Goal: Task Accomplishment & Management: Manage account settings

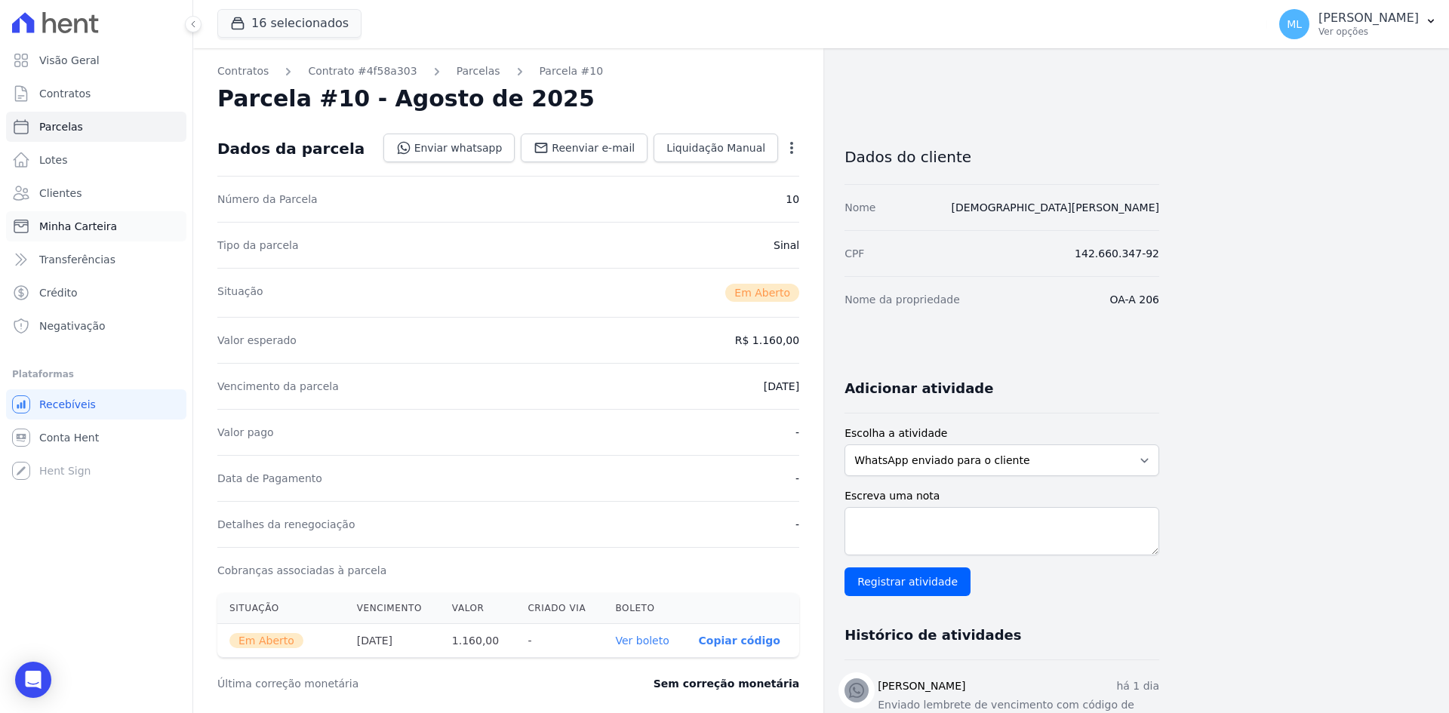
scroll to position [392, 0]
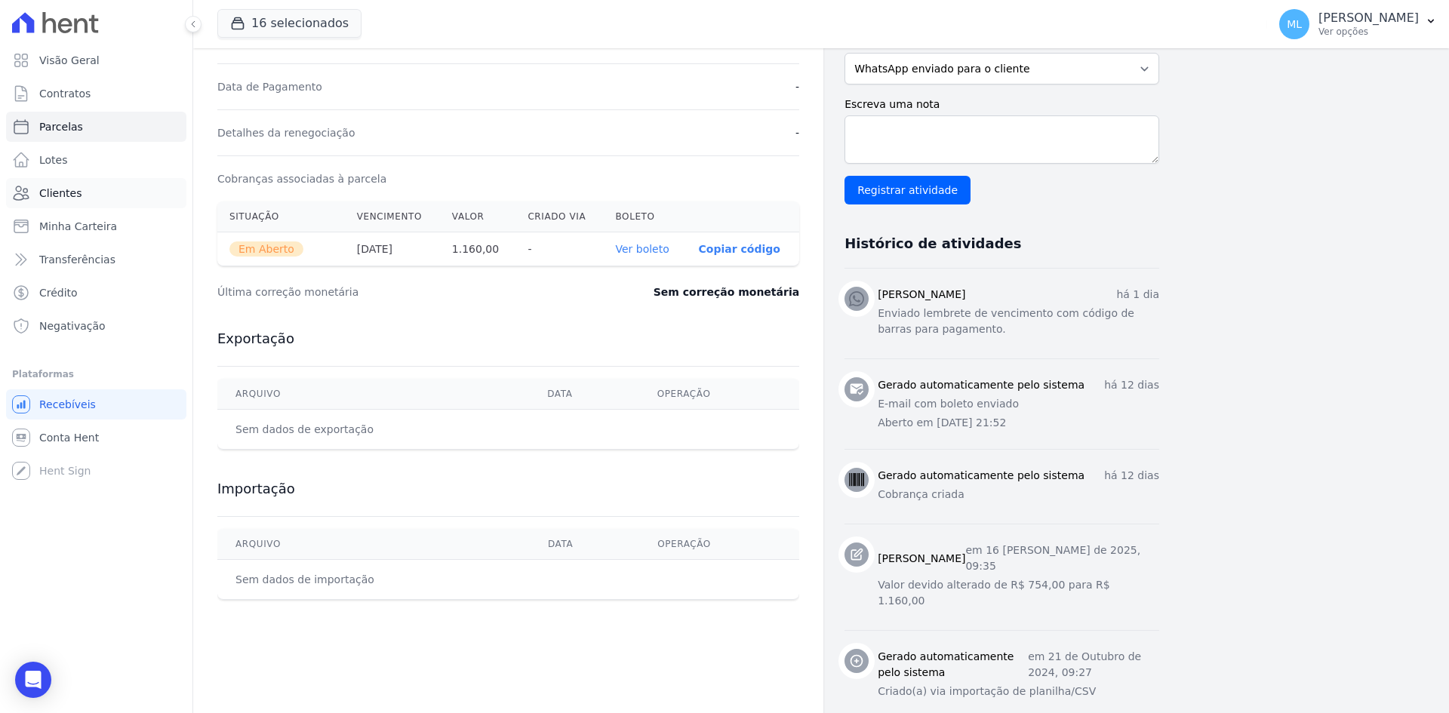
click at [108, 204] on link "Clientes" at bounding box center [96, 193] width 180 height 30
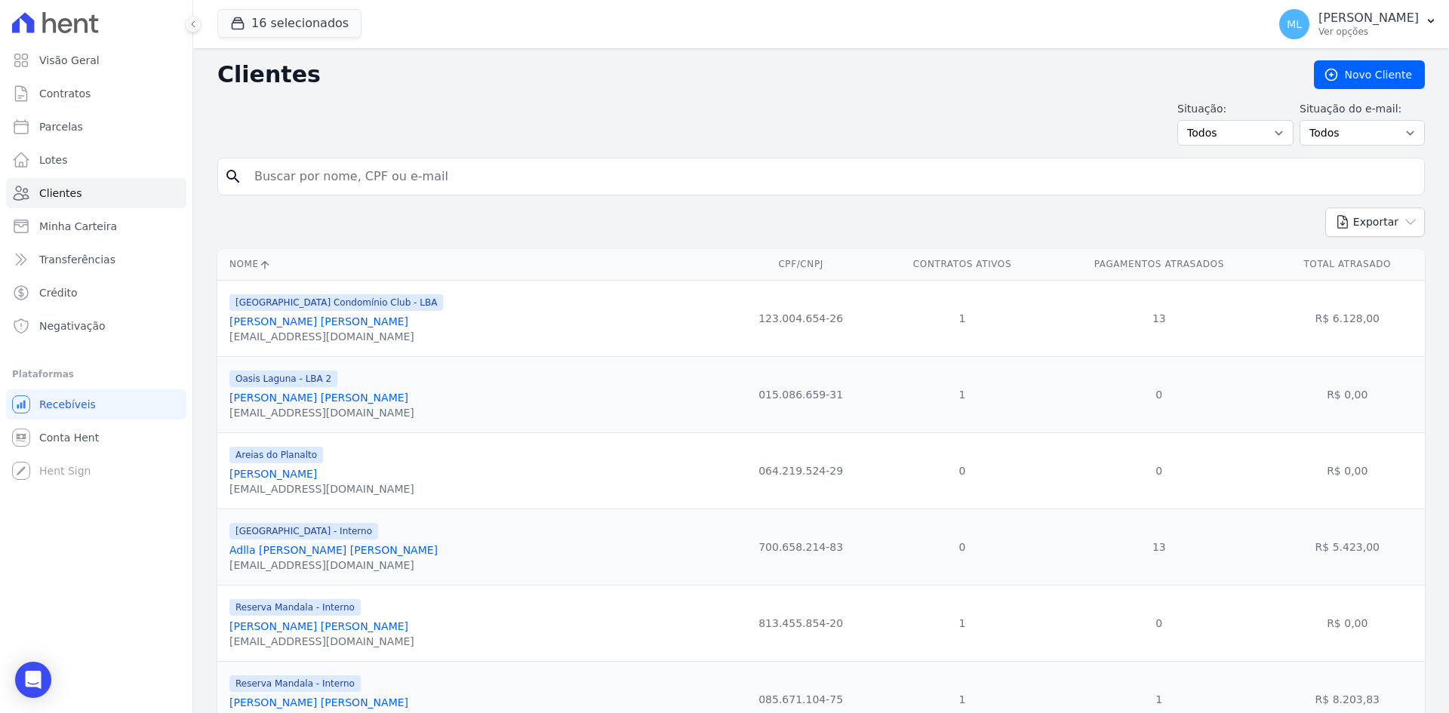
click at [344, 177] on input "search" at bounding box center [831, 177] width 1173 height 30
type input "matheus"
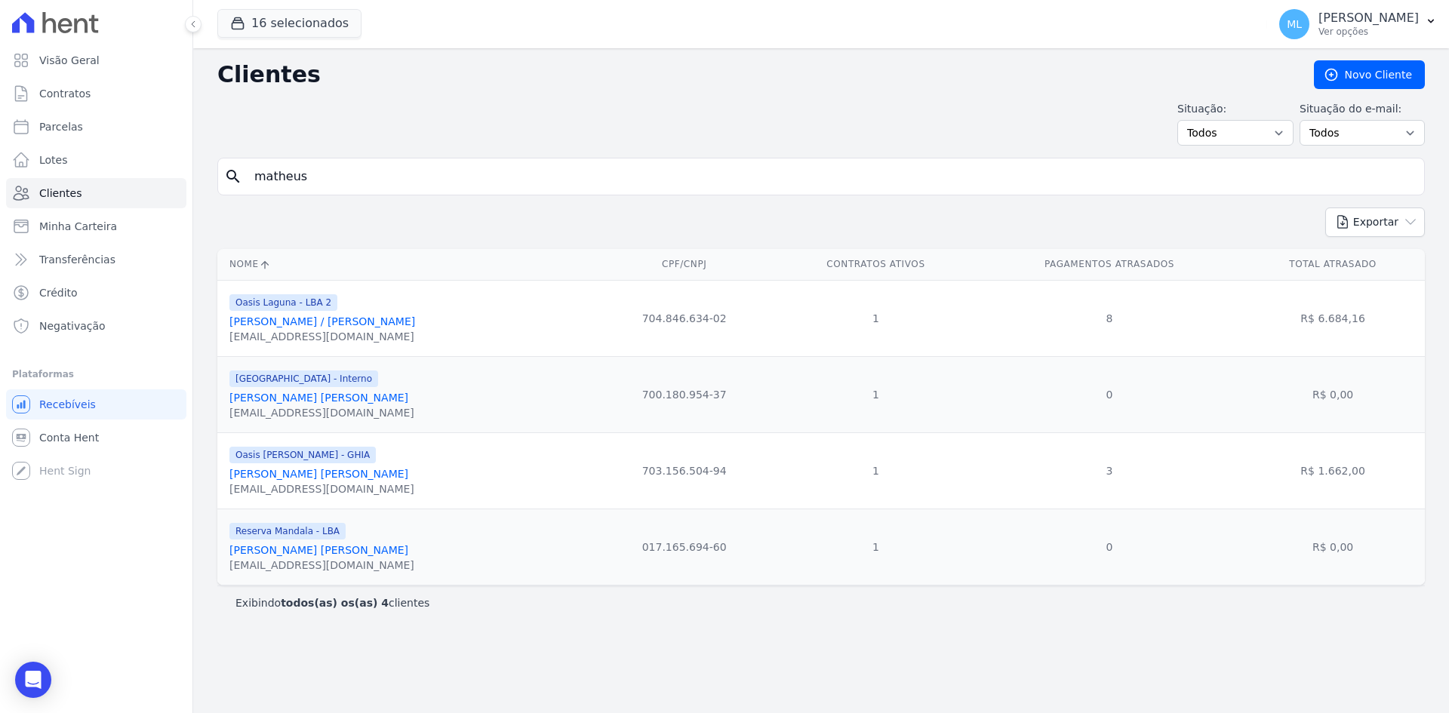
click at [349, 549] on link "[PERSON_NAME] [PERSON_NAME]" at bounding box center [318, 550] width 179 height 12
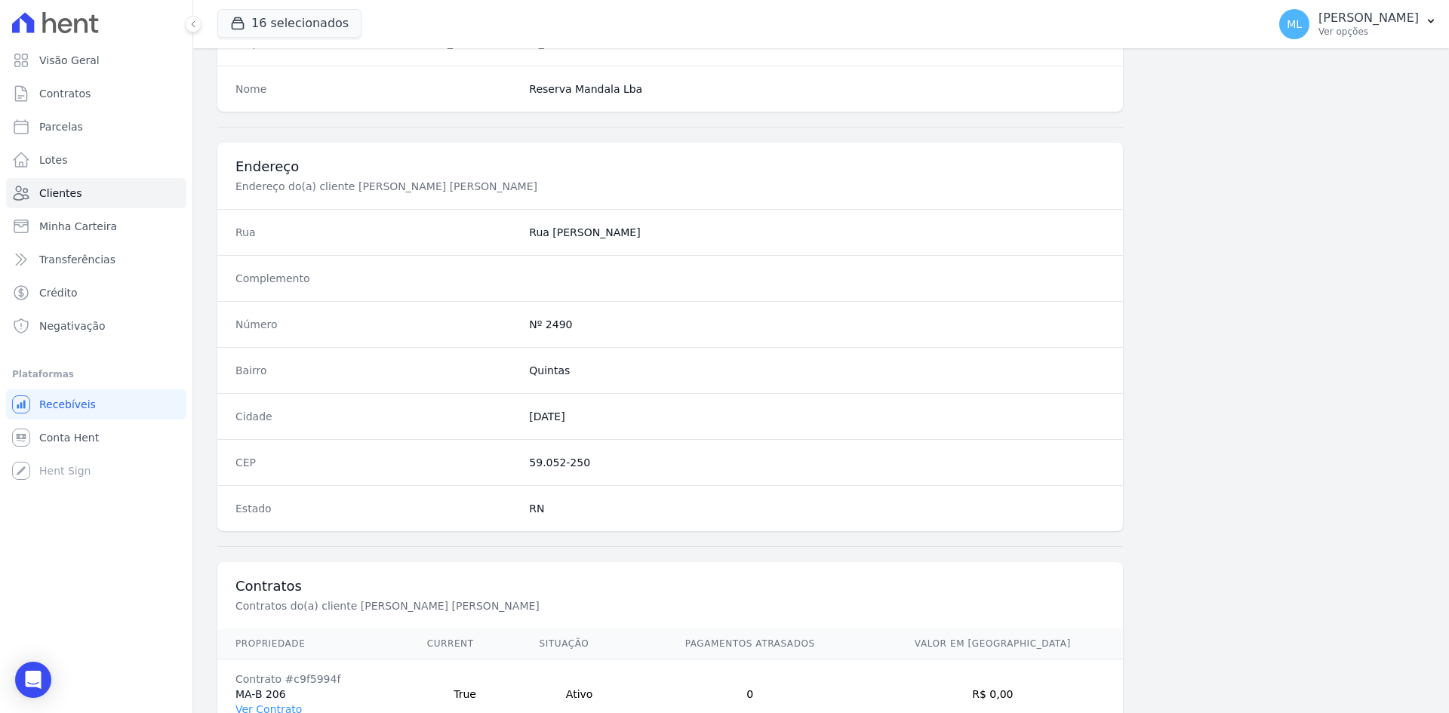
scroll to position [699, 0]
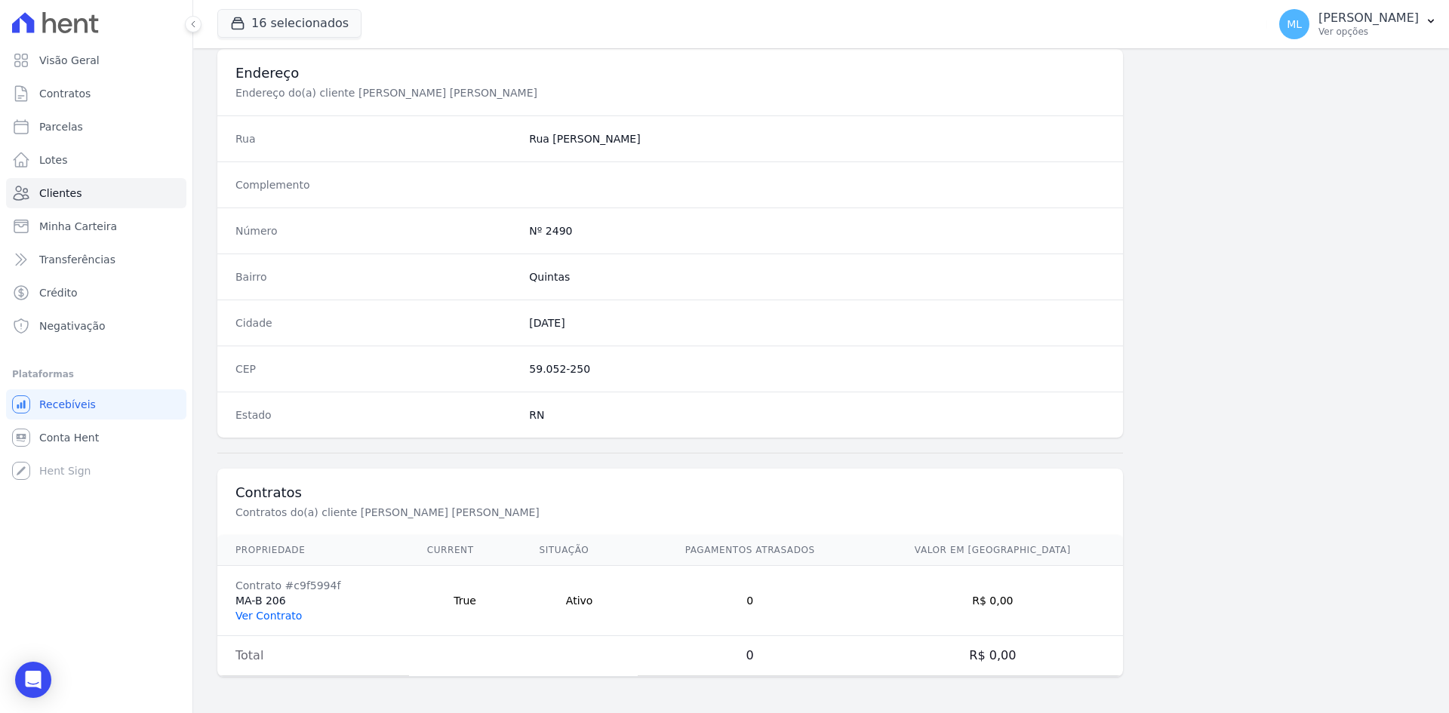
click at [285, 611] on link "Ver Contrato" at bounding box center [268, 616] width 66 height 12
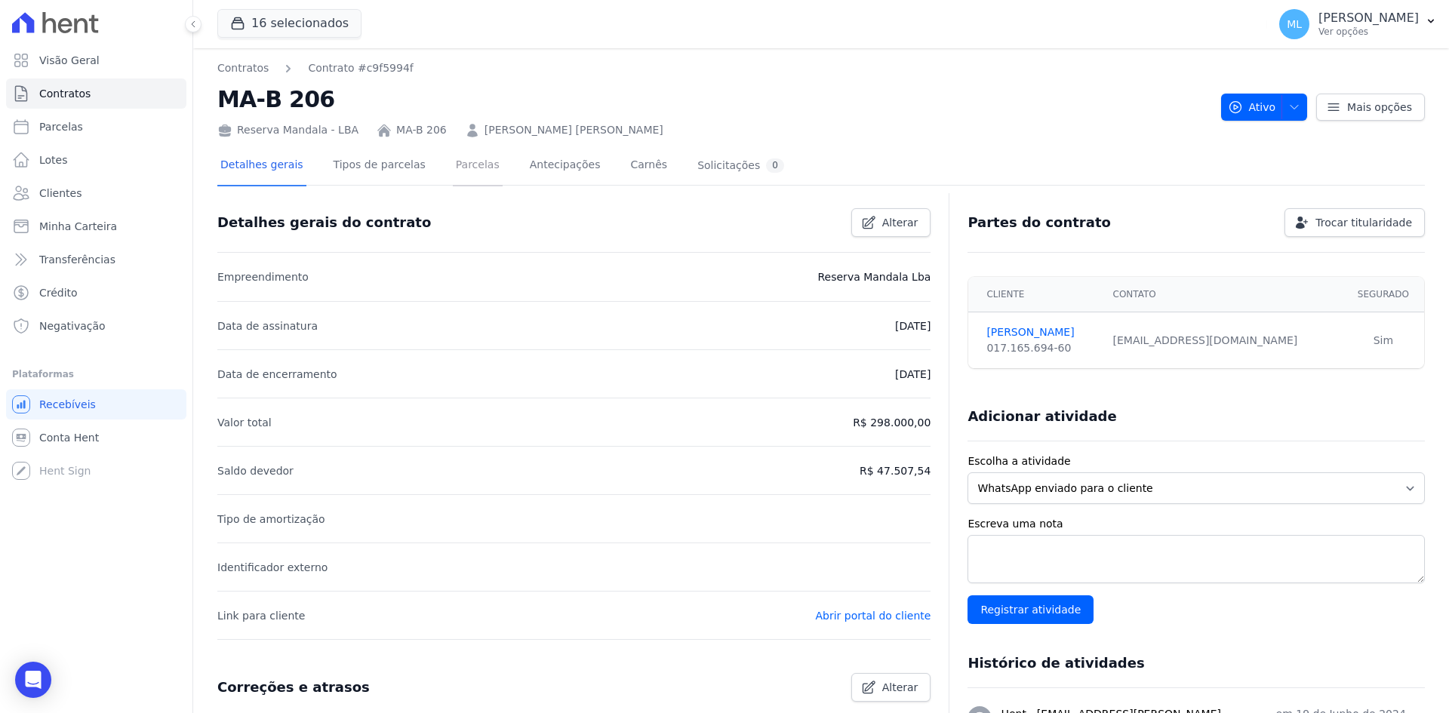
click at [453, 169] on link "Parcelas" at bounding box center [478, 166] width 50 height 40
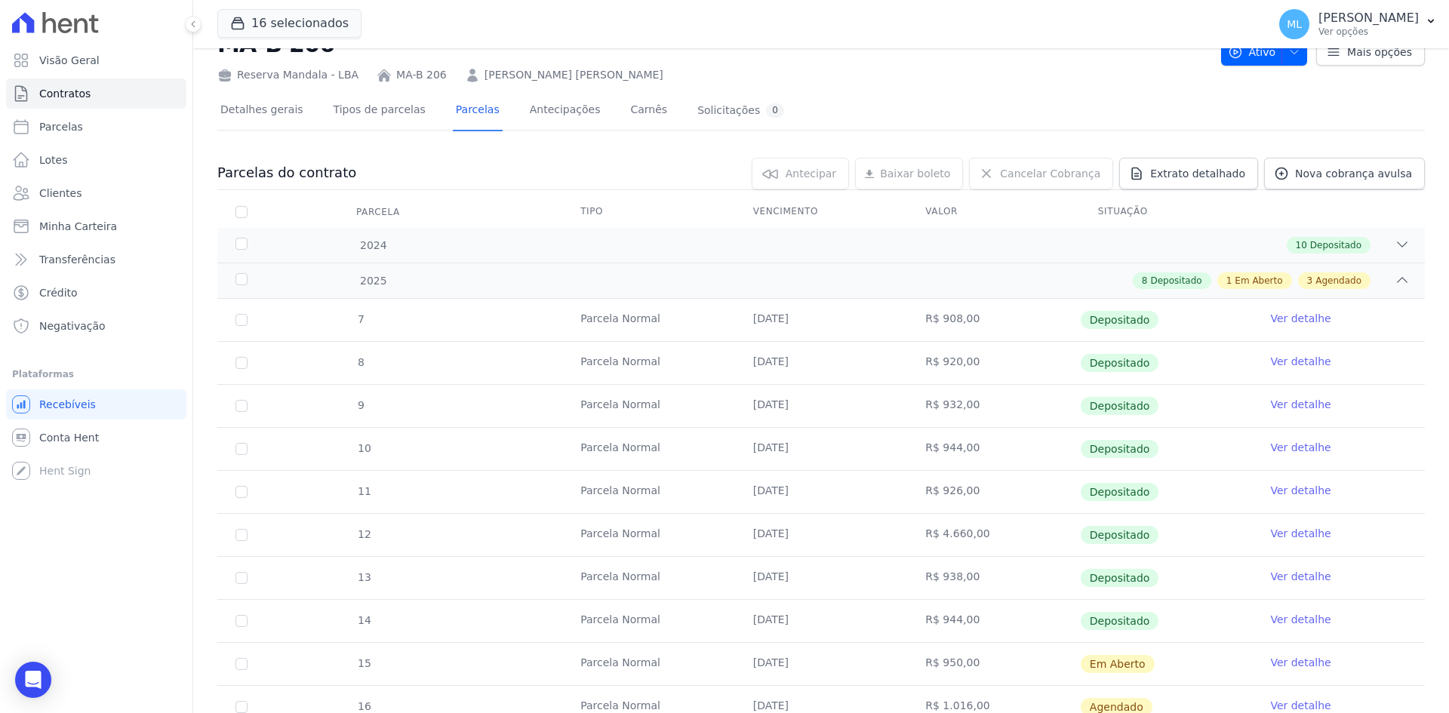
scroll to position [226, 0]
